Goal: Check status: Check status

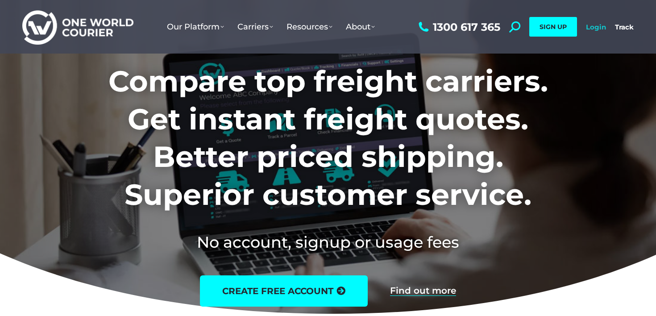
click at [603, 28] on link "Login" at bounding box center [596, 27] width 20 height 8
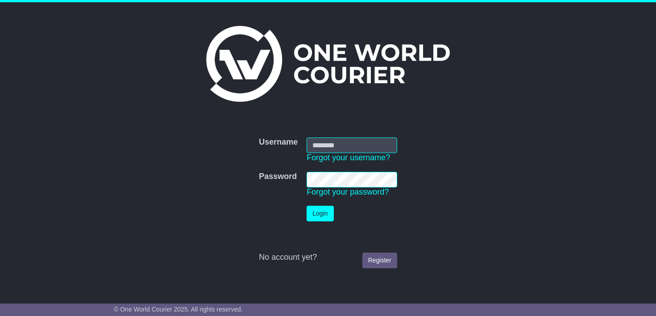
type input "**********"
click at [322, 212] on button "Login" at bounding box center [320, 214] width 27 height 16
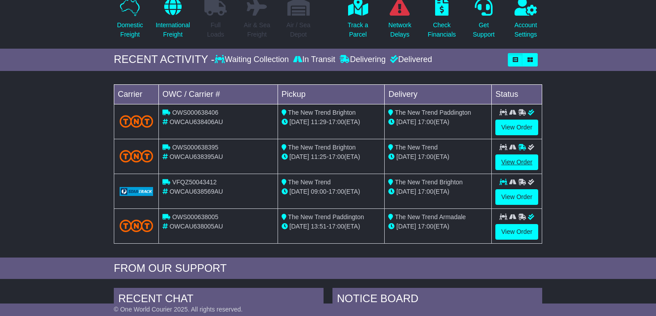
scroll to position [97, 0]
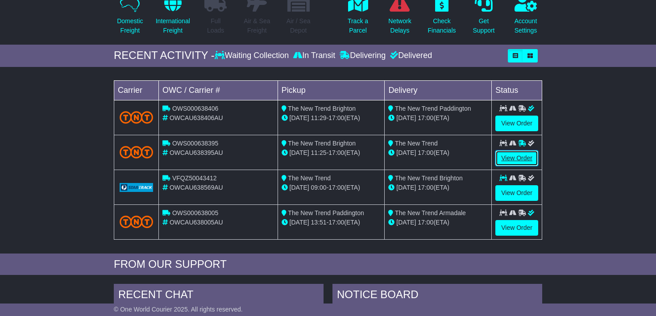
click at [516, 158] on link "View Order" at bounding box center [517, 158] width 43 height 16
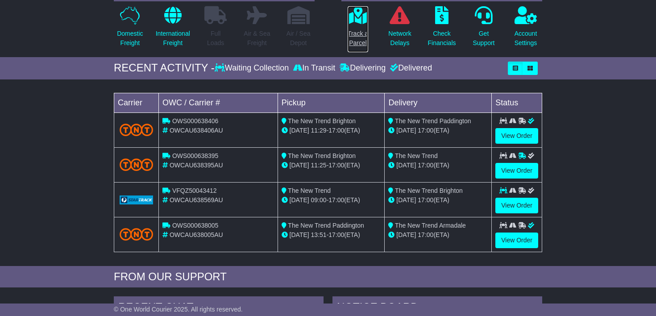
click at [350, 39] on p "Track a Parcel" at bounding box center [358, 38] width 21 height 19
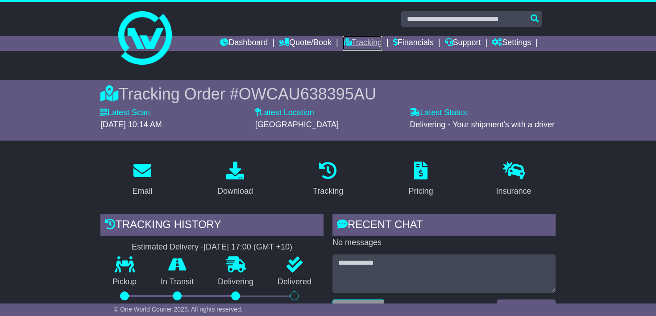
click at [343, 44] on icon at bounding box center [347, 42] width 9 height 8
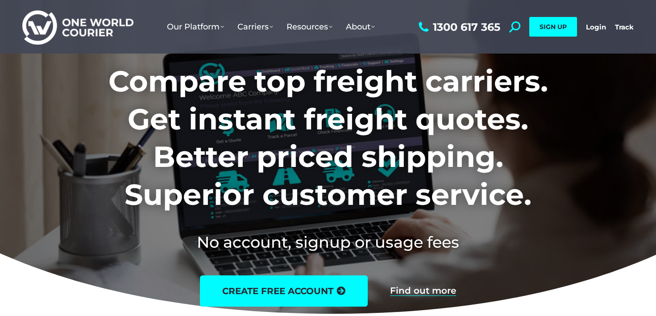
click at [606, 27] on div "1300 617 365 Search: *** SIGN UP Login Login Track Track SIGN UP" at bounding box center [525, 27] width 217 height 54
click at [600, 26] on link "Login" at bounding box center [596, 27] width 20 height 8
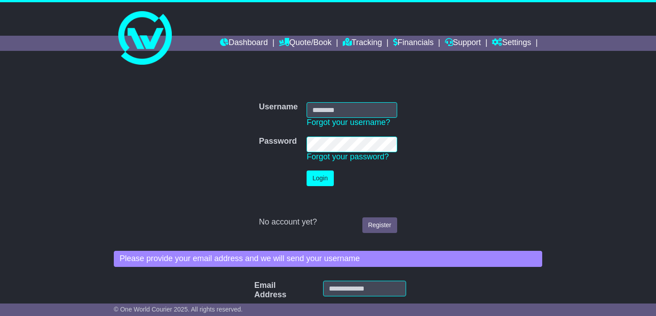
type input "**********"
click at [321, 176] on button "Login" at bounding box center [320, 179] width 27 height 16
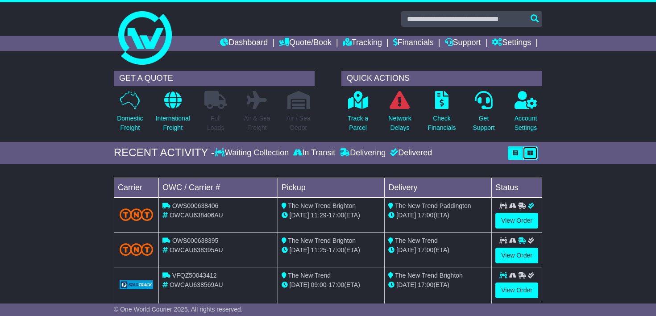
click at [533, 153] on button "button" at bounding box center [530, 152] width 15 height 13
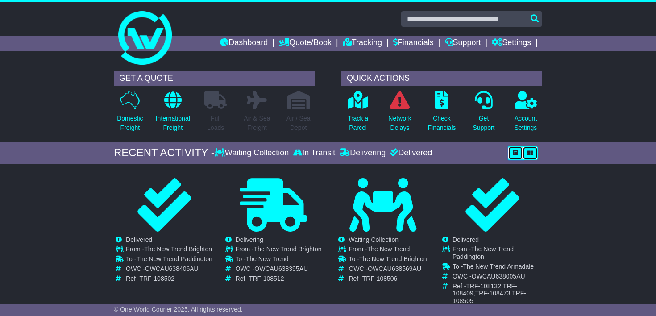
click at [512, 153] on button "button" at bounding box center [515, 152] width 15 height 13
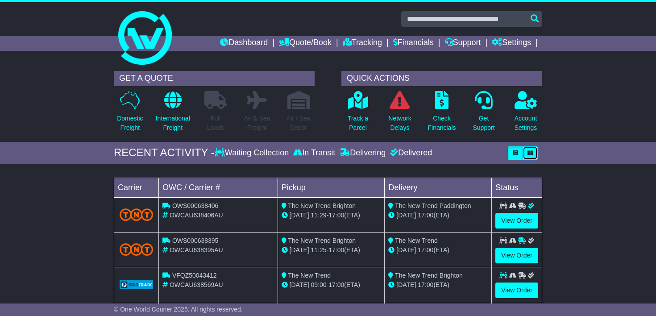
click at [537, 151] on button "button" at bounding box center [530, 152] width 15 height 13
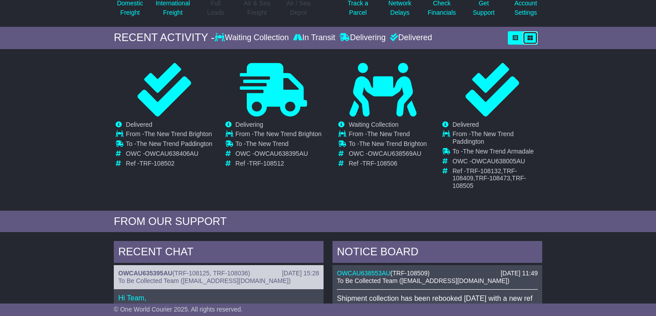
scroll to position [117, 0]
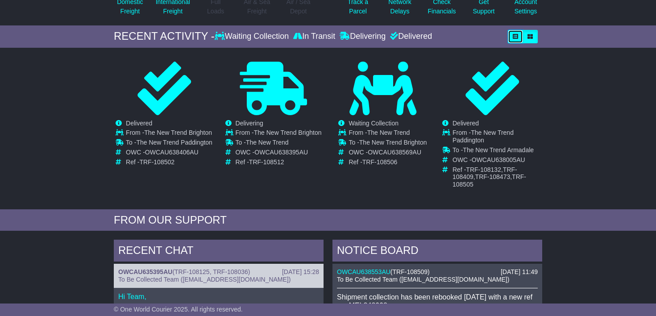
click at [517, 37] on icon "button" at bounding box center [515, 36] width 5 height 5
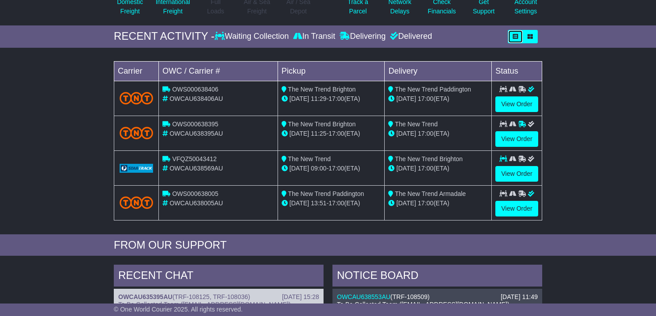
scroll to position [88, 0]
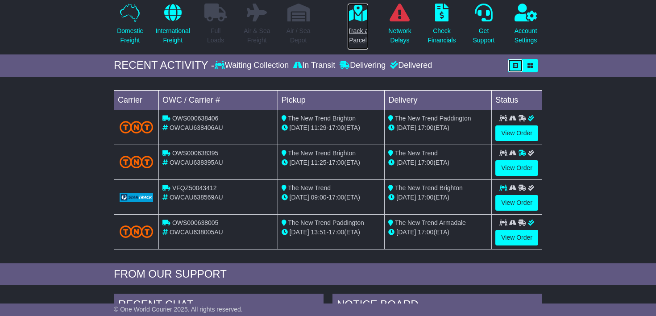
click at [355, 35] on p "Track a Parcel" at bounding box center [358, 35] width 21 height 19
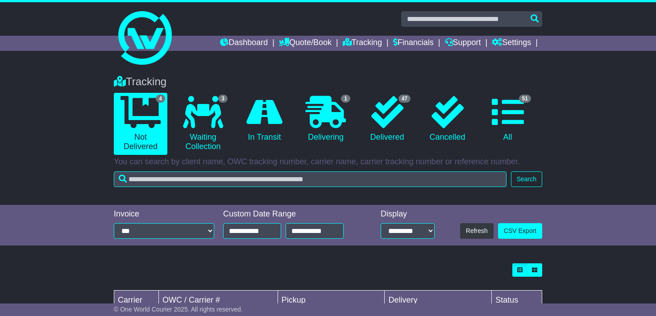
scroll to position [165, 0]
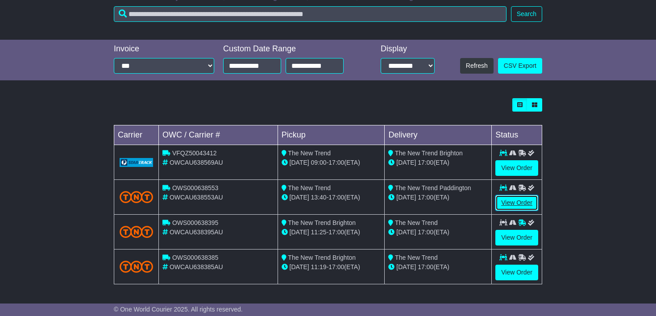
click at [508, 204] on link "View Order" at bounding box center [517, 203] width 43 height 16
